Goal: Information Seeking & Learning: Check status

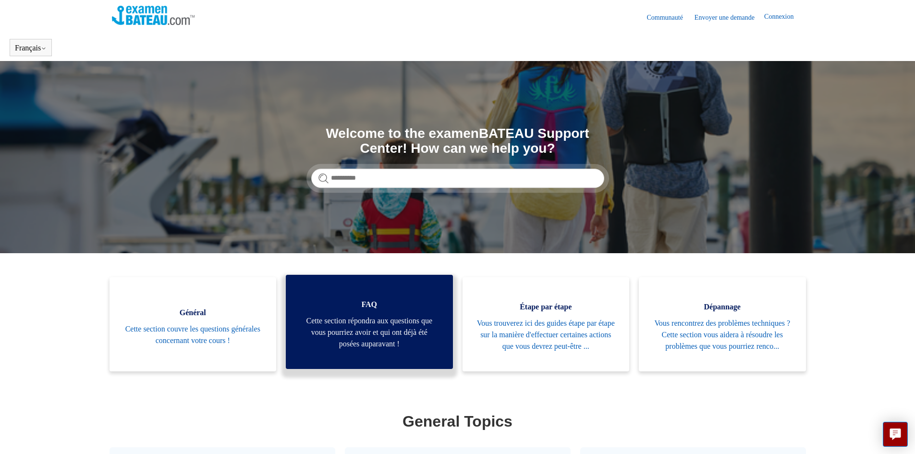
click at [368, 346] on span "Cette section répondra aux questions que vous pourriez avoir et qui ont déjà ét…" at bounding box center [369, 332] width 138 height 35
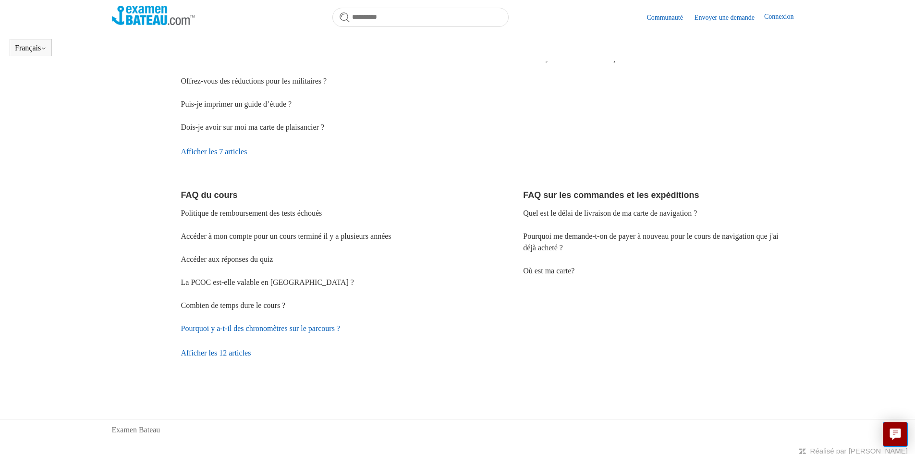
scroll to position [201, 0]
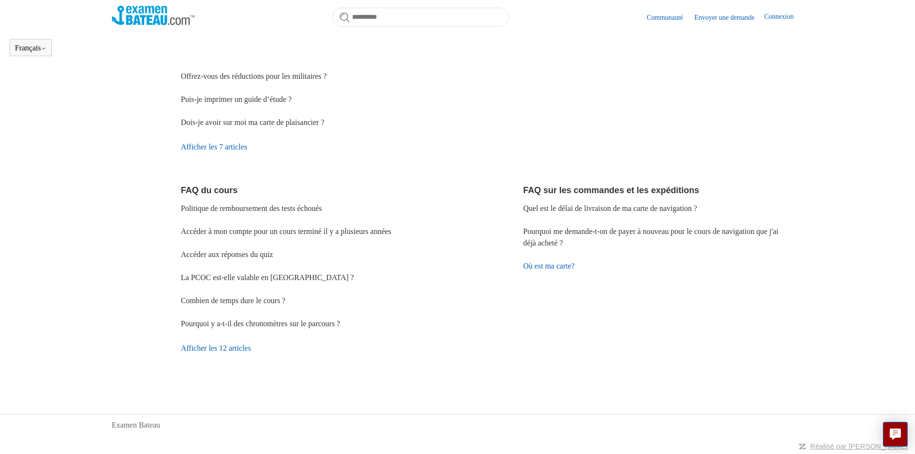
click at [557, 267] on link "Où est ma carte?" at bounding box center [548, 266] width 51 height 8
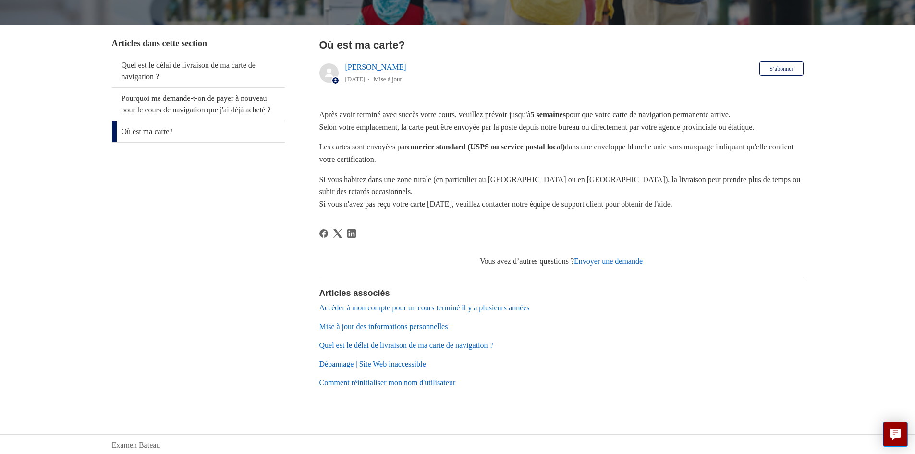
scroll to position [160, 0]
click at [376, 364] on link "Dépannage | Site Web inaccessible" at bounding box center [373, 363] width 107 height 8
